Goal: Information Seeking & Learning: Check status

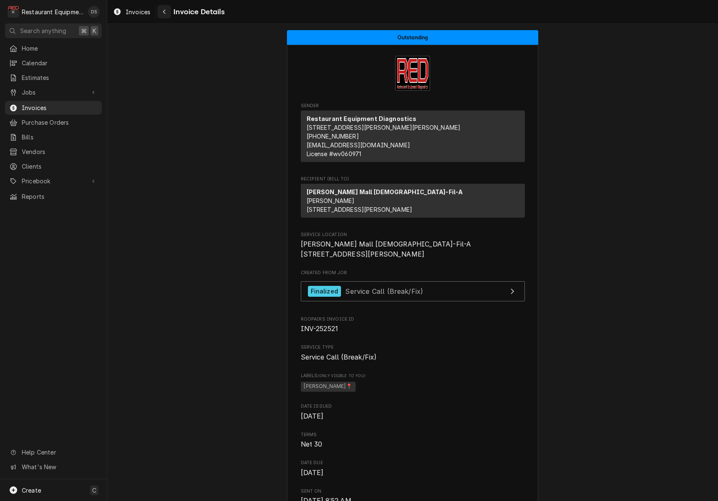
click at [157, 13] on button "Navigate back" at bounding box center [163, 11] width 13 height 13
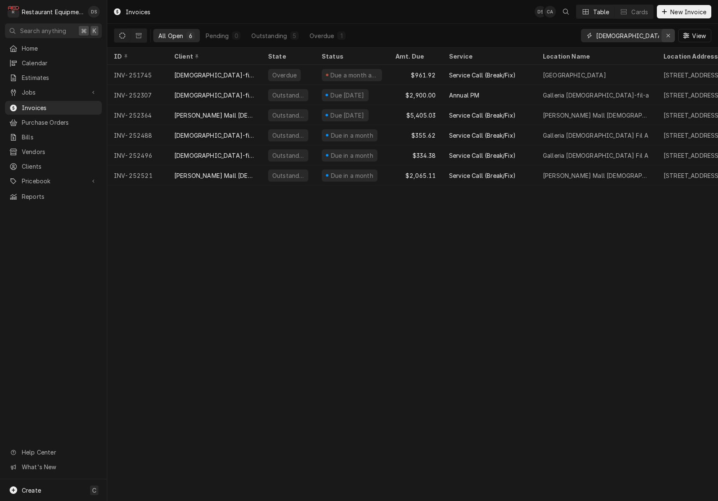
click at [665, 37] on div "Erase input" at bounding box center [668, 35] width 8 height 8
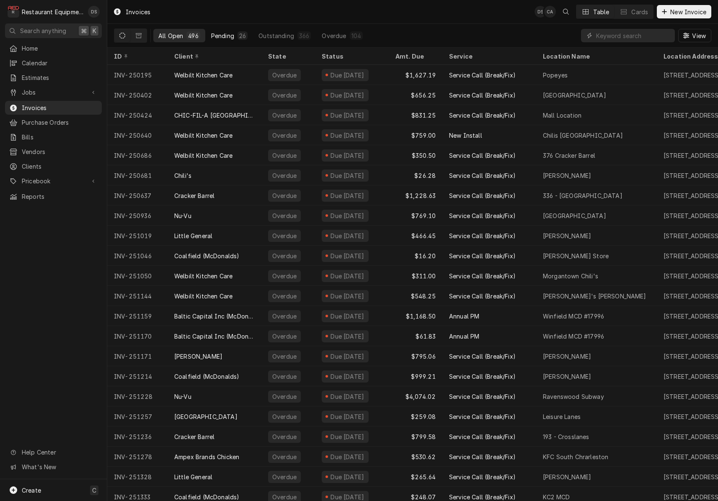
click at [223, 35] on div "Pending" at bounding box center [222, 35] width 23 height 9
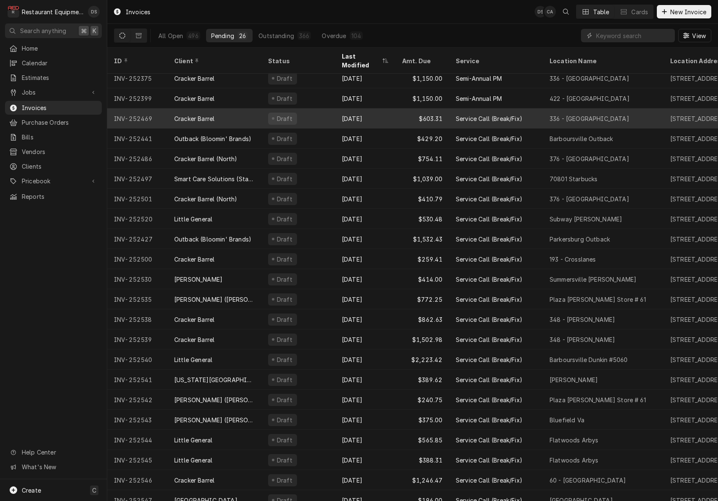
scroll to position [85, 0]
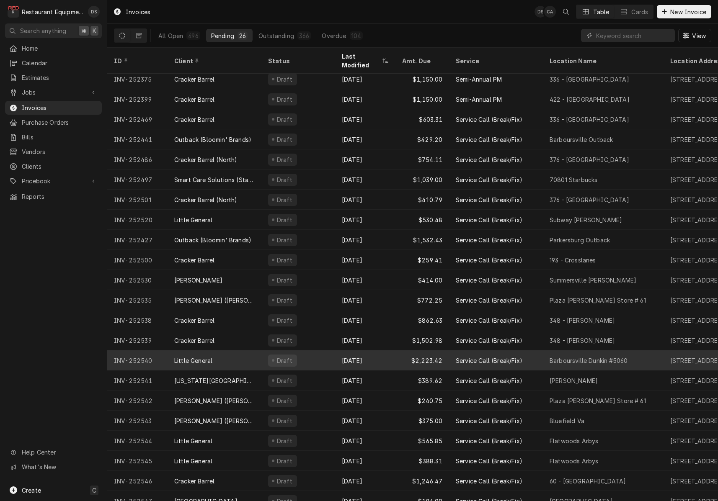
click at [310, 350] on div "Draft" at bounding box center [298, 360] width 74 height 20
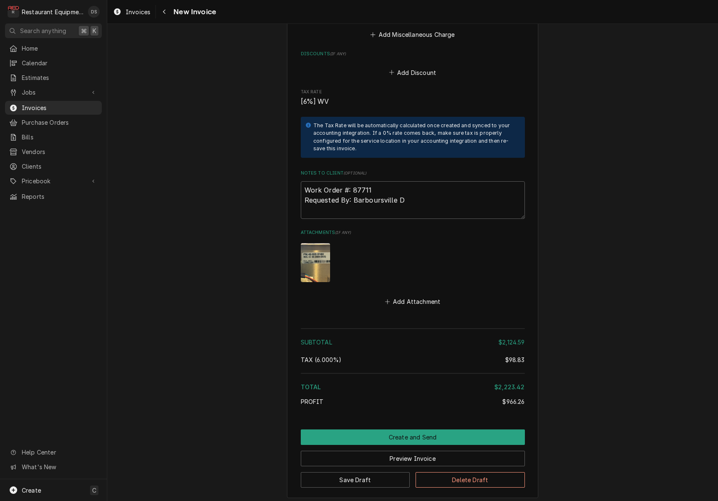
scroll to position [2752, 0]
drag, startPoint x: 445, startPoint y: 393, endPoint x: 451, endPoint y: 395, distance: 6.2
click at [444, 430] on button "Create and Send" at bounding box center [413, 437] width 224 height 15
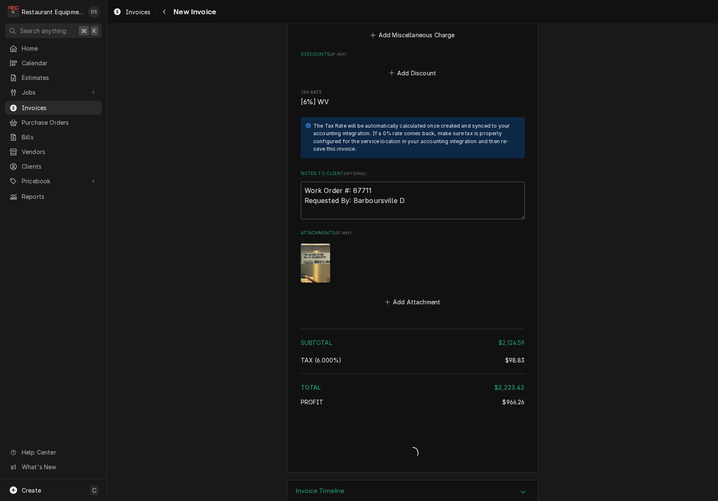
scroll to position [2726, 0]
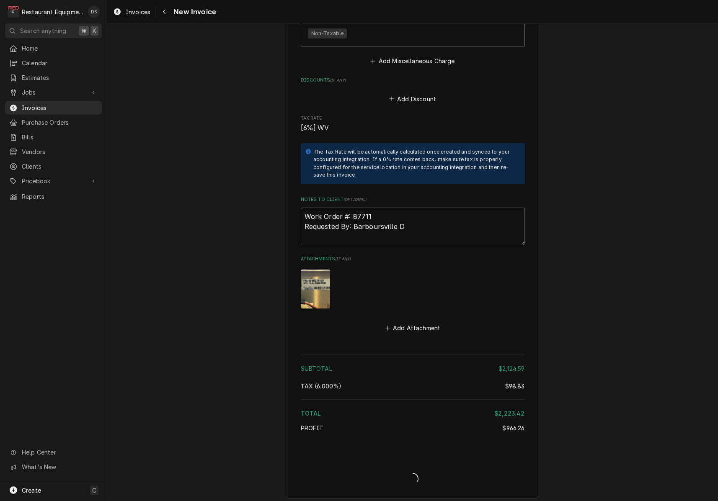
type textarea "x"
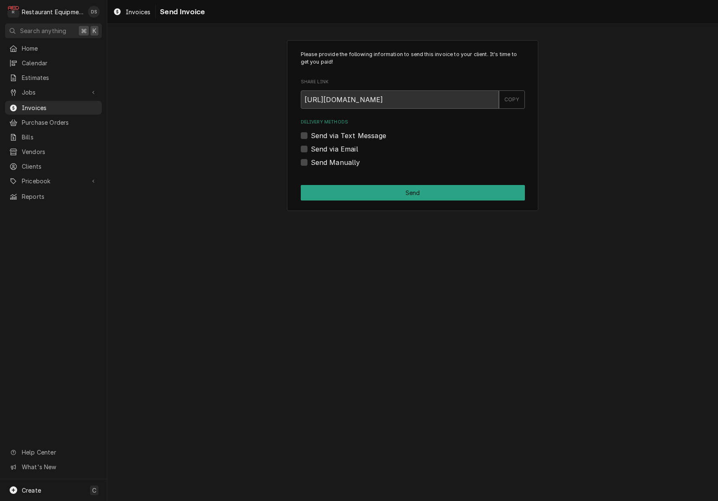
click at [311, 147] on label "Send via Email" at bounding box center [334, 149] width 47 height 10
click at [311, 147] on input "Send via Email" at bounding box center [423, 153] width 224 height 18
click at [311, 147] on label "Send via Email" at bounding box center [334, 149] width 47 height 10
click at [311, 147] on input "Send via Email" at bounding box center [423, 153] width 224 height 18
click at [311, 149] on label "Send via Email" at bounding box center [334, 149] width 47 height 10
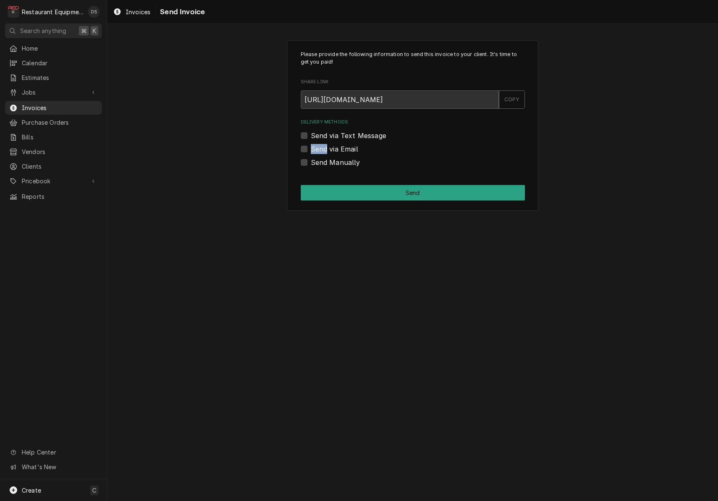
click at [311, 149] on input "Send via Email" at bounding box center [423, 153] width 224 height 18
checkbox input "true"
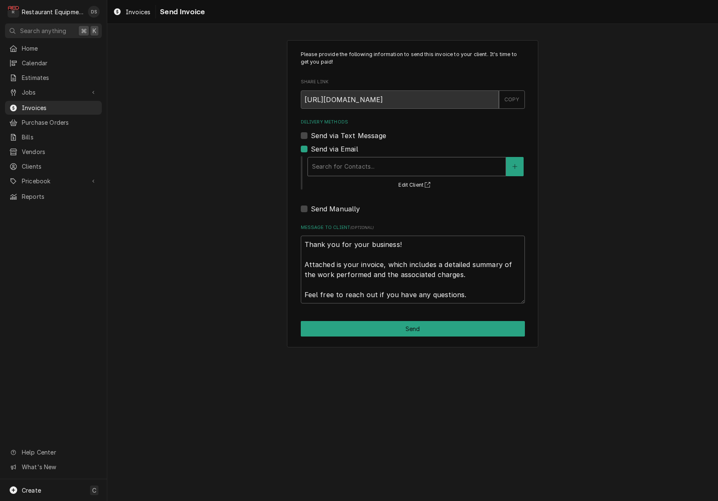
click at [360, 171] on div "Delivery Methods" at bounding box center [406, 166] width 189 height 15
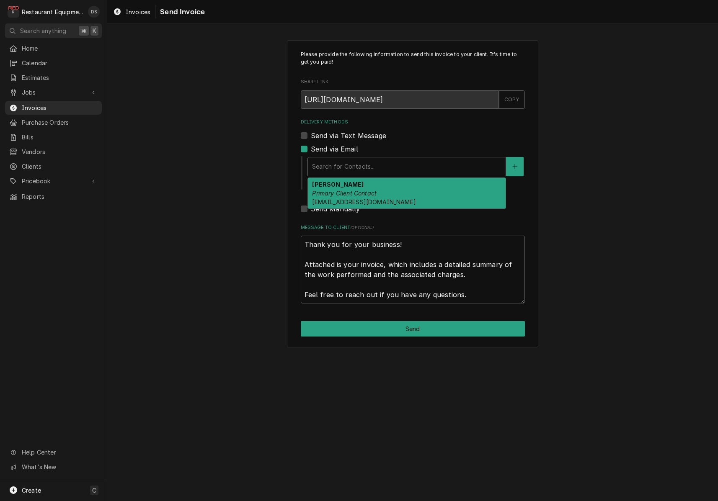
click at [363, 193] on em "Primary Client Contact" at bounding box center [344, 193] width 64 height 7
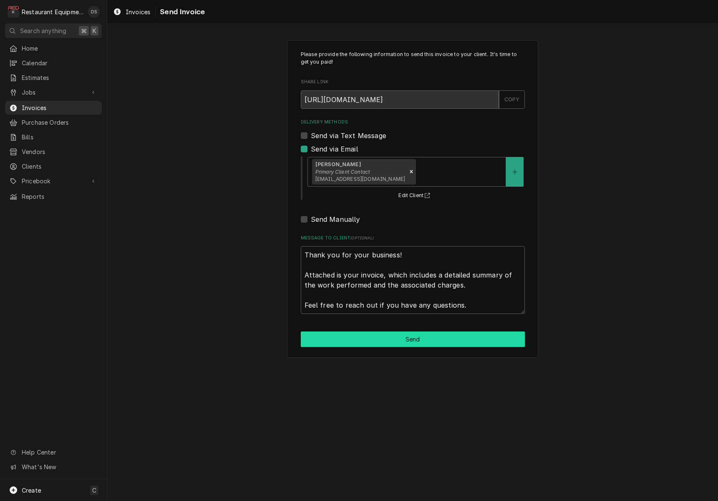
click at [429, 336] on button "Send" at bounding box center [413, 339] width 224 height 15
type textarea "x"
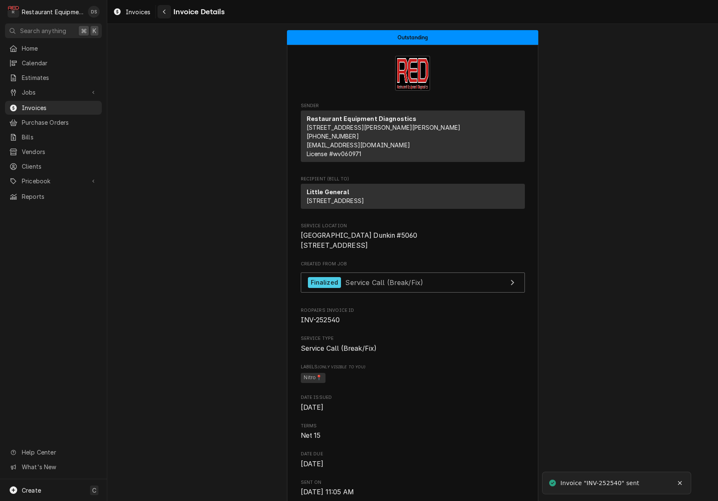
click at [167, 14] on div "Navigate back" at bounding box center [164, 12] width 8 height 8
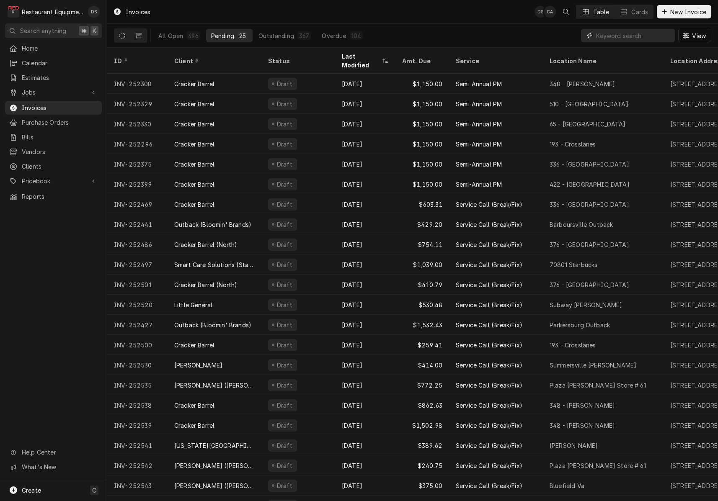
click at [617, 36] on input "Dynamic Content Wrapper" at bounding box center [633, 35] width 75 height 13
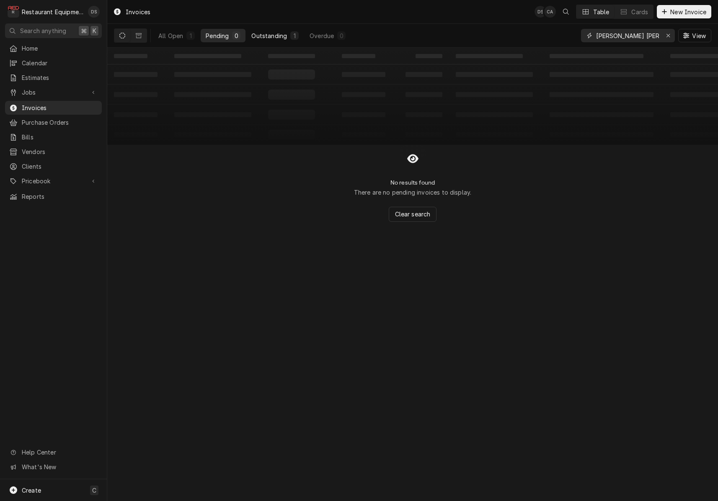
type input "Maxwell hill"
click at [267, 38] on div "Outstanding" at bounding box center [269, 35] width 36 height 9
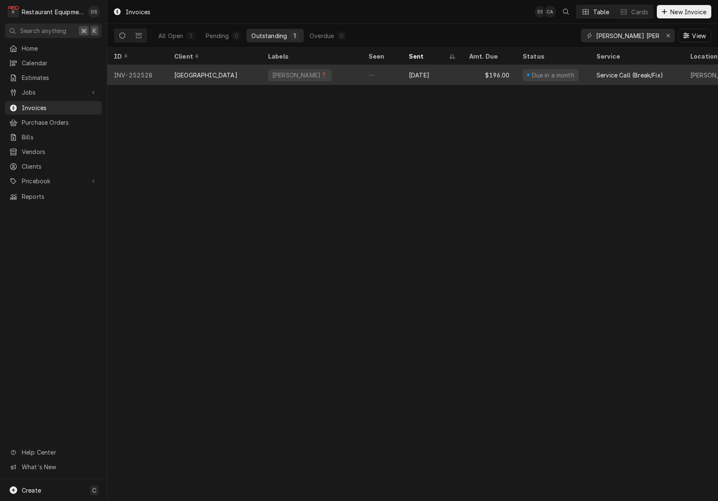
click at [247, 73] on div "Raleigh County Schools" at bounding box center [214, 75] width 94 height 20
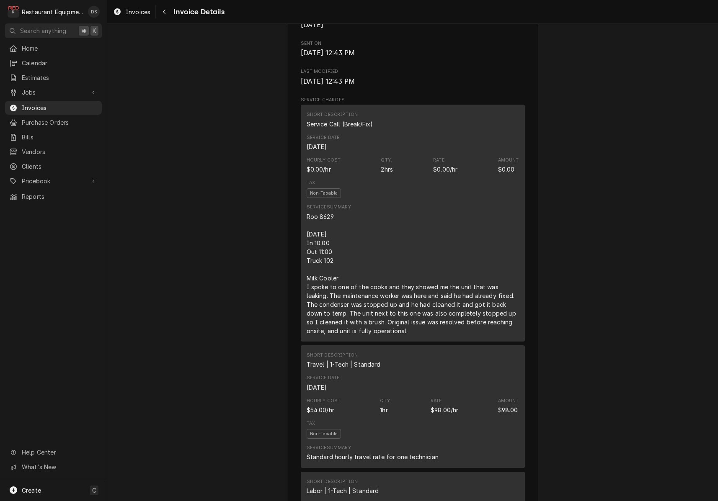
scroll to position [508, 0]
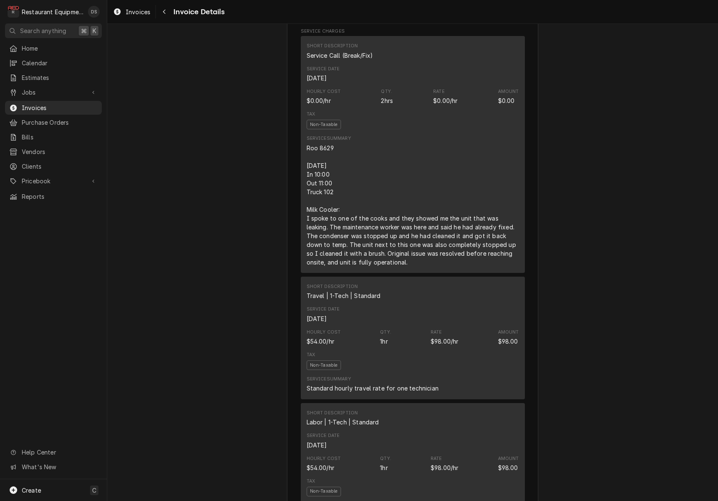
click at [313, 187] on div "Roo 8629 [DATE] In 10:00 Out 11:00 Truck 102 Milk Cooler: I spoke to one of the…" at bounding box center [412, 205] width 212 height 123
drag, startPoint x: 321, startPoint y: 180, endPoint x: 418, endPoint y: 268, distance: 131.0
click at [420, 267] on div "Roo 8629 [DATE] In 10:00 Out 11:00 Truck 102 Milk Cooler: I spoke to one of the…" at bounding box center [412, 205] width 212 height 123
copy div "[DATE] In 10:00 Out 11:00 Truck 102 Milk Cooler: I spoke to one of the cooks an…"
click at [166, 14] on div "Navigate back" at bounding box center [164, 12] width 8 height 8
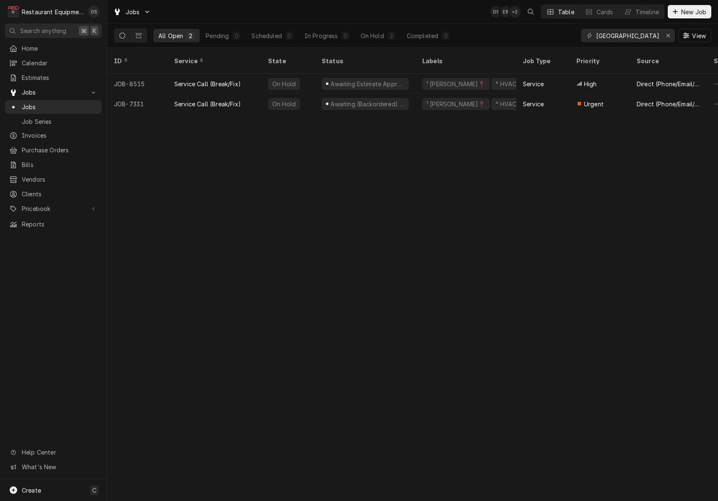
drag, startPoint x: 124, startPoint y: 36, endPoint x: 185, endPoint y: 33, distance: 60.8
click at [124, 36] on icon "Dynamic Content Wrapper" at bounding box center [122, 36] width 6 height 6
drag, startPoint x: 669, startPoint y: 36, endPoint x: 646, endPoint y: 36, distance: 23.5
click at [667, 36] on icon "Erase input" at bounding box center [668, 36] width 5 height 6
click at [640, 36] on input "Dynamic Content Wrapper" at bounding box center [635, 35] width 79 height 13
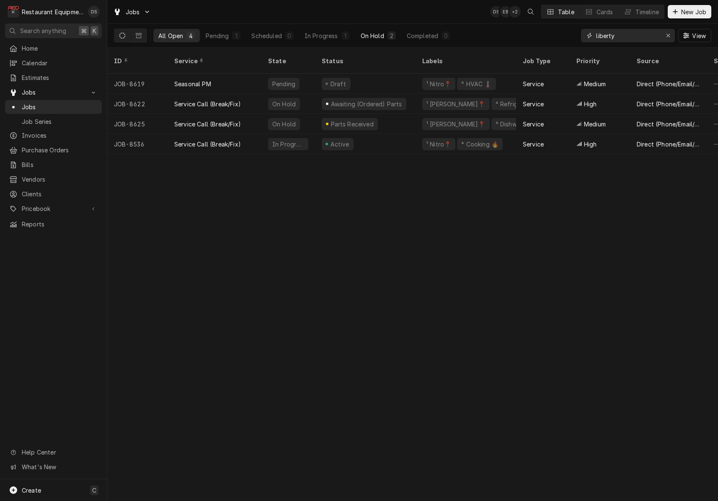
type input "liberty"
click at [375, 32] on div "On Hold" at bounding box center [371, 35] width 23 height 9
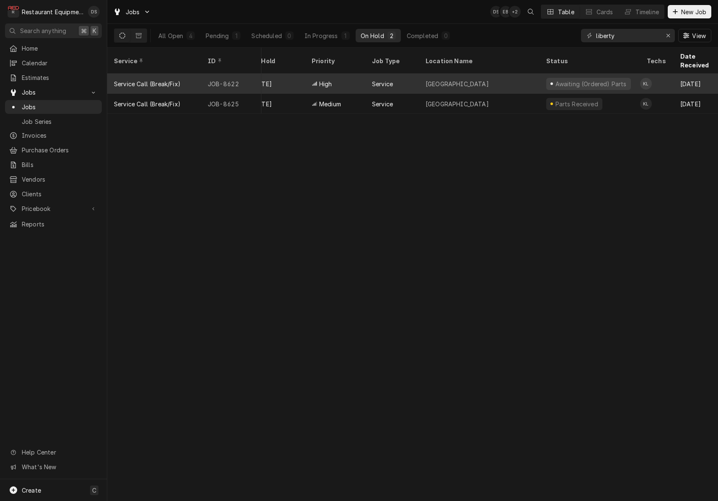
scroll to position [0, 113]
click at [514, 74] on div "Liberty High School" at bounding box center [477, 84] width 121 height 20
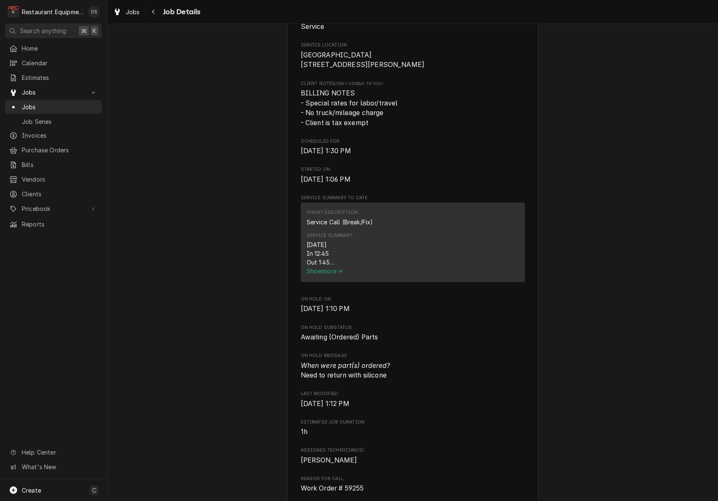
scroll to position [185, 0]
click at [330, 272] on span "Show more" at bounding box center [324, 270] width 37 height 7
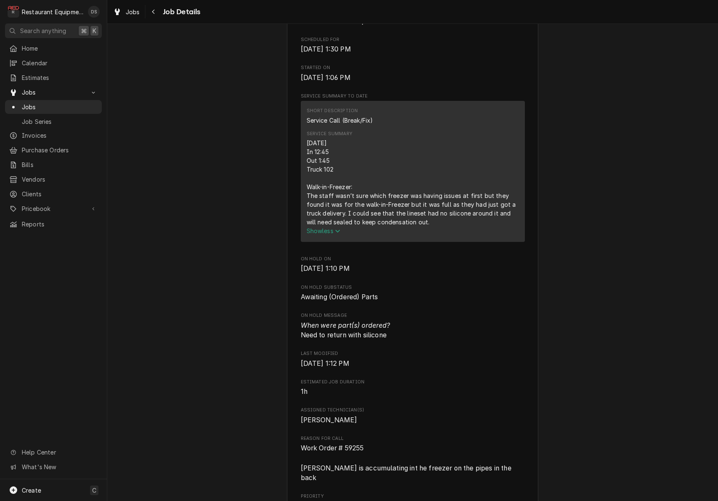
scroll to position [287, 0]
click at [157, 11] on div "Navigate back" at bounding box center [153, 12] width 8 height 8
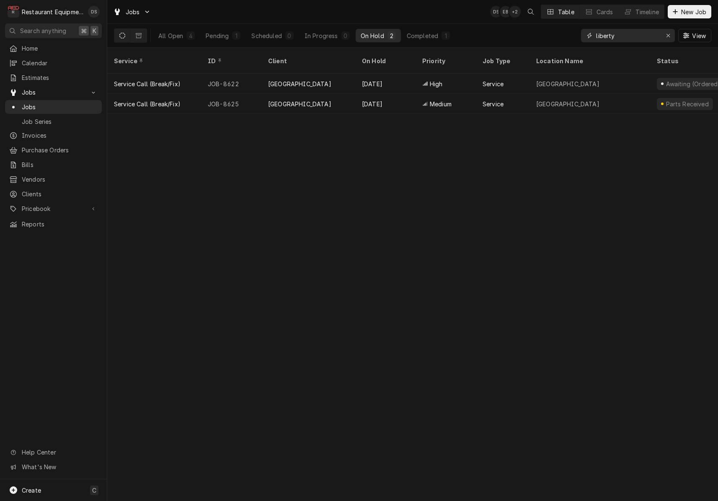
drag, startPoint x: 597, startPoint y: 34, endPoint x: 566, endPoint y: 31, distance: 30.7
click at [567, 31] on div "All Open 4 Pending 1 Scheduled 0 In Progress 0 On Hold 2 Completed 1 liberty Vi…" at bounding box center [412, 35] width 597 height 23
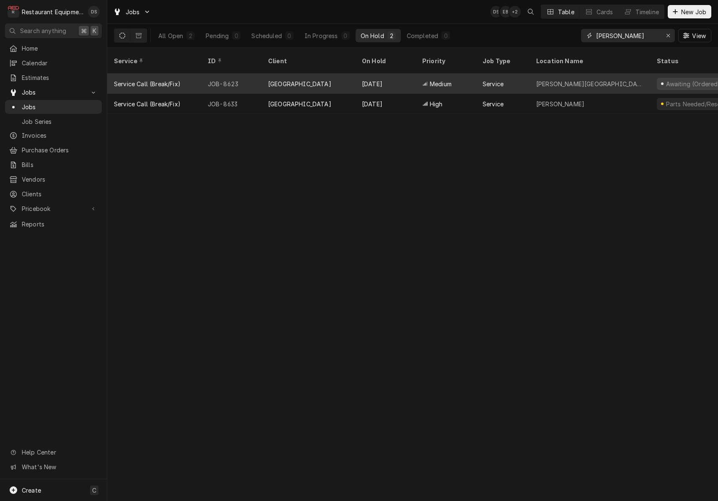
type input "Stanaford"
click at [591, 80] on div "Stanaford Elementary" at bounding box center [589, 84] width 107 height 9
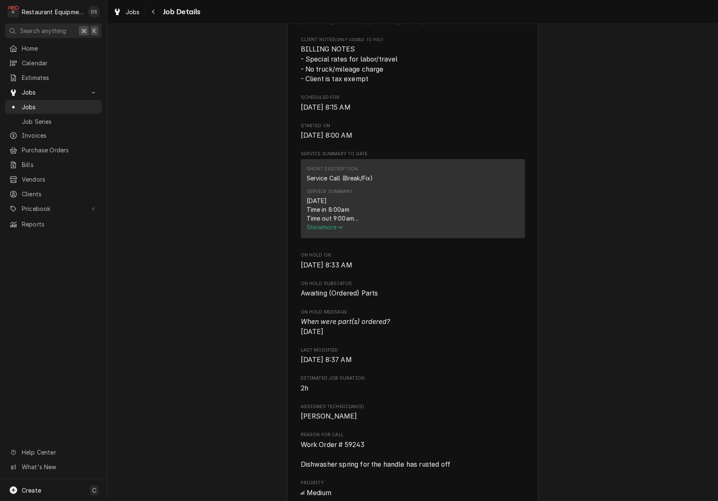
scroll to position [237, 0]
click at [338, 222] on span "Show more" at bounding box center [324, 225] width 37 height 7
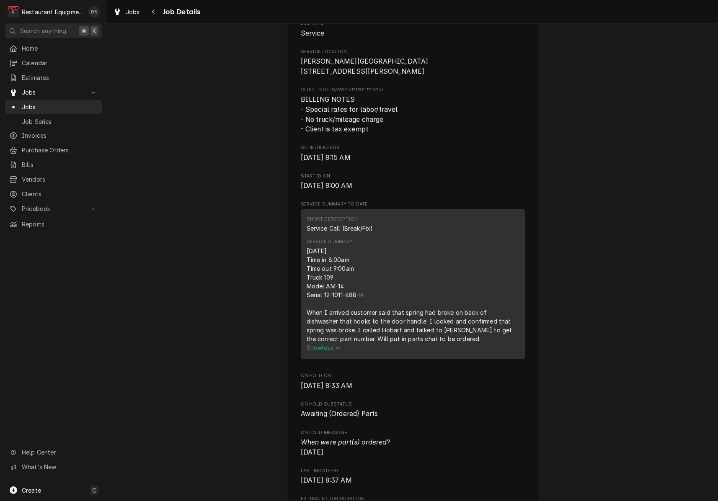
scroll to position [184, 0]
